Goal: Check status: Check status

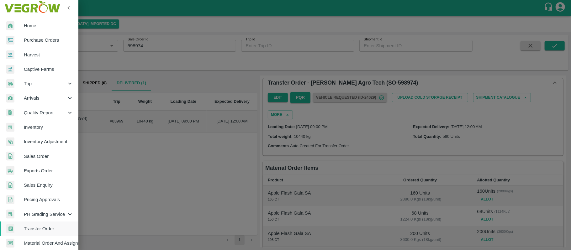
scroll to position [242, 0]
click at [32, 157] on span "Sales Order" at bounding box center [49, 156] width 50 height 7
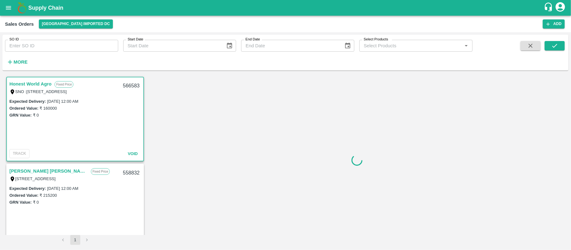
click at [60, 53] on div "SO ID SO ID Start Date Start Date End Date End Date Select Products Select Prod…" at bounding box center [236, 51] width 473 height 33
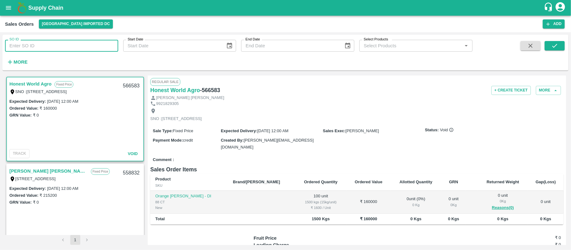
click at [60, 50] on input "SO ID" at bounding box center [61, 46] width 113 height 12
paste input "599308"
type input "599308"
click at [550, 48] on button "submit" at bounding box center [555, 45] width 20 height 9
